Goal: Task Accomplishment & Management: Manage account settings

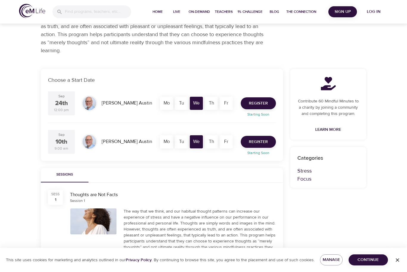
scroll to position [69, 0]
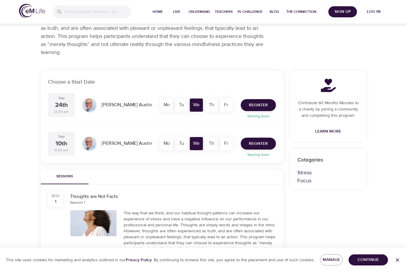
click at [264, 144] on span "Register" at bounding box center [258, 143] width 19 height 7
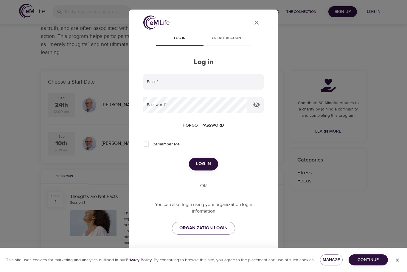
click at [190, 85] on input "email" at bounding box center [203, 82] width 120 height 16
click at [232, 40] on span "Create account" at bounding box center [227, 38] width 41 height 6
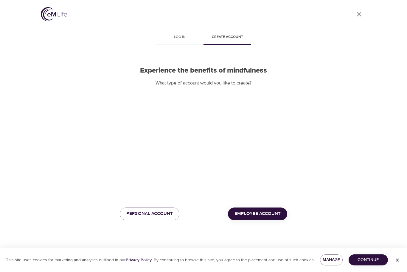
scroll to position [20, 0]
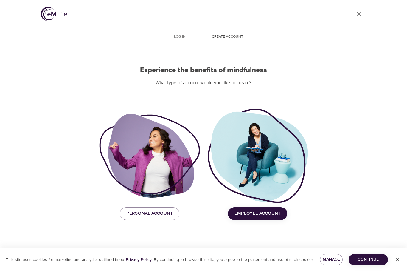
click at [262, 210] on span "Employee Account" at bounding box center [258, 214] width 46 height 8
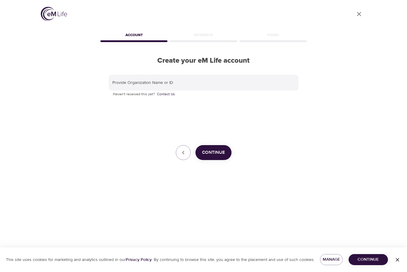
click at [210, 75] on input "text" at bounding box center [204, 83] width 190 height 16
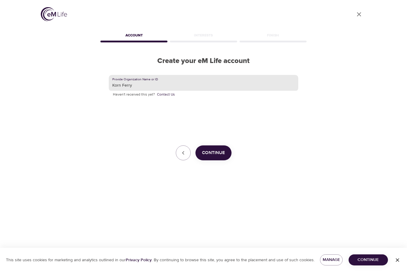
type input "Korn Ferry"
click at [214, 149] on span "Continue" at bounding box center [213, 153] width 23 height 8
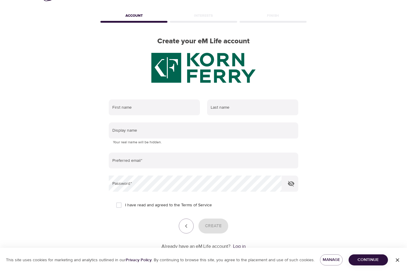
click at [157, 105] on input "text" at bounding box center [154, 107] width 91 height 16
type input "[PERSON_NAME]"
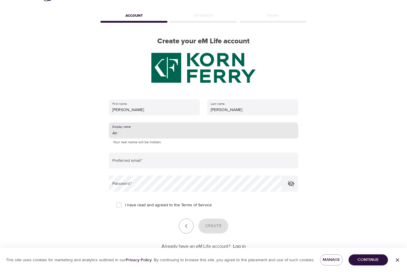
type input "A"
type input "Wikipedia"
click at [157, 160] on input "email" at bounding box center [204, 160] width 190 height 16
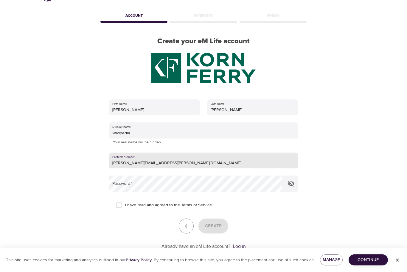
type input "[PERSON_NAME][EMAIL_ADDRESS][PERSON_NAME][DOMAIN_NAME]"
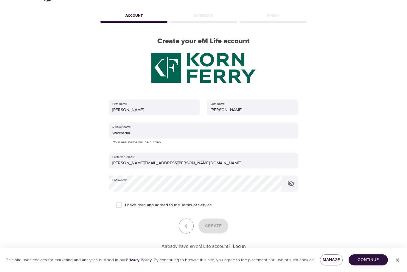
click at [291, 185] on icon "button" at bounding box center [291, 183] width 7 height 7
click at [120, 205] on input "I have read and agreed to the Terms of Service" at bounding box center [119, 205] width 13 height 13
checkbox input "true"
click at [373, 262] on span "Continue" at bounding box center [369, 259] width 30 height 7
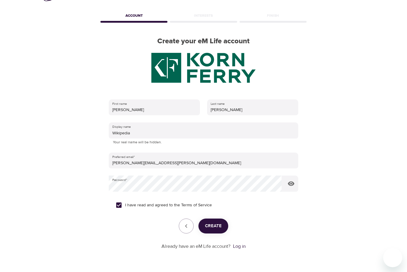
click at [219, 227] on span "Create" at bounding box center [213, 226] width 17 height 8
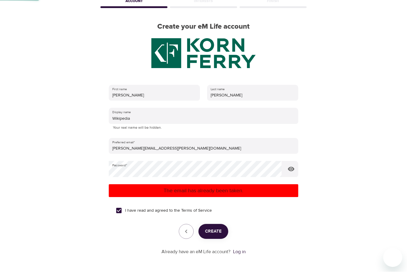
scroll to position [20, 0]
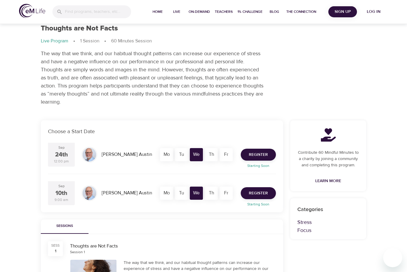
click at [257, 193] on span "Register" at bounding box center [258, 192] width 19 height 7
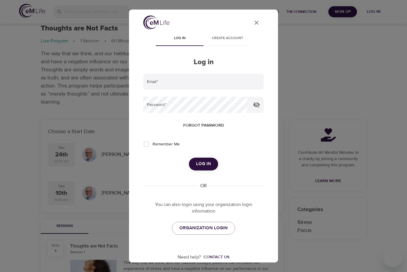
click at [200, 81] on input "email" at bounding box center [203, 82] width 120 height 16
type input "[PERSON_NAME][EMAIL_ADDRESS][PERSON_NAME][DOMAIN_NAME]"
click at [203, 163] on button "Log in" at bounding box center [203, 163] width 29 height 13
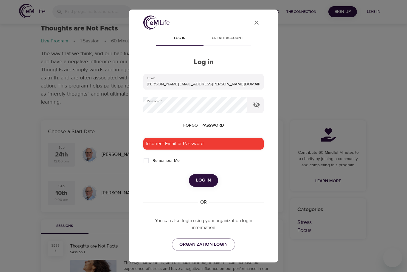
click at [253, 101] on icon "button" at bounding box center [256, 104] width 7 height 7
click at [181, 37] on span "Log in" at bounding box center [180, 38] width 41 height 6
click at [208, 125] on span "Forgot password" at bounding box center [203, 125] width 41 height 7
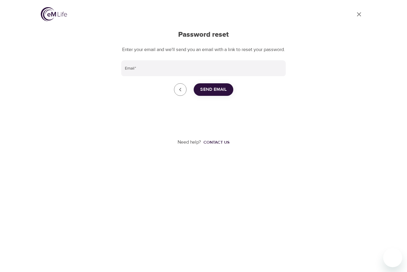
click at [196, 75] on input "Email   *" at bounding box center [203, 68] width 165 height 16
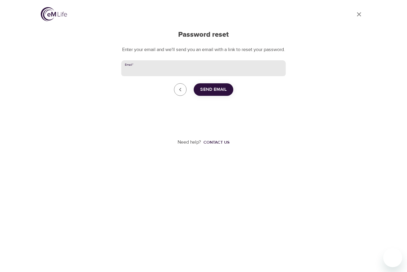
type input "[PERSON_NAME][EMAIL_ADDRESS][PERSON_NAME][DOMAIN_NAME]"
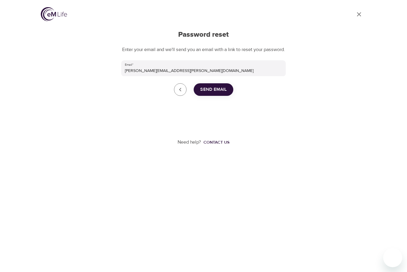
click at [221, 93] on span "Send Email" at bounding box center [213, 90] width 27 height 8
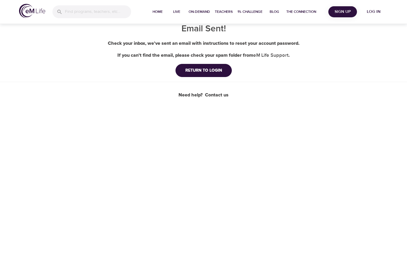
click at [207, 70] on div "RETURN TO LOGIN" at bounding box center [204, 70] width 46 height 6
